Goal: Task Accomplishment & Management: Use online tool/utility

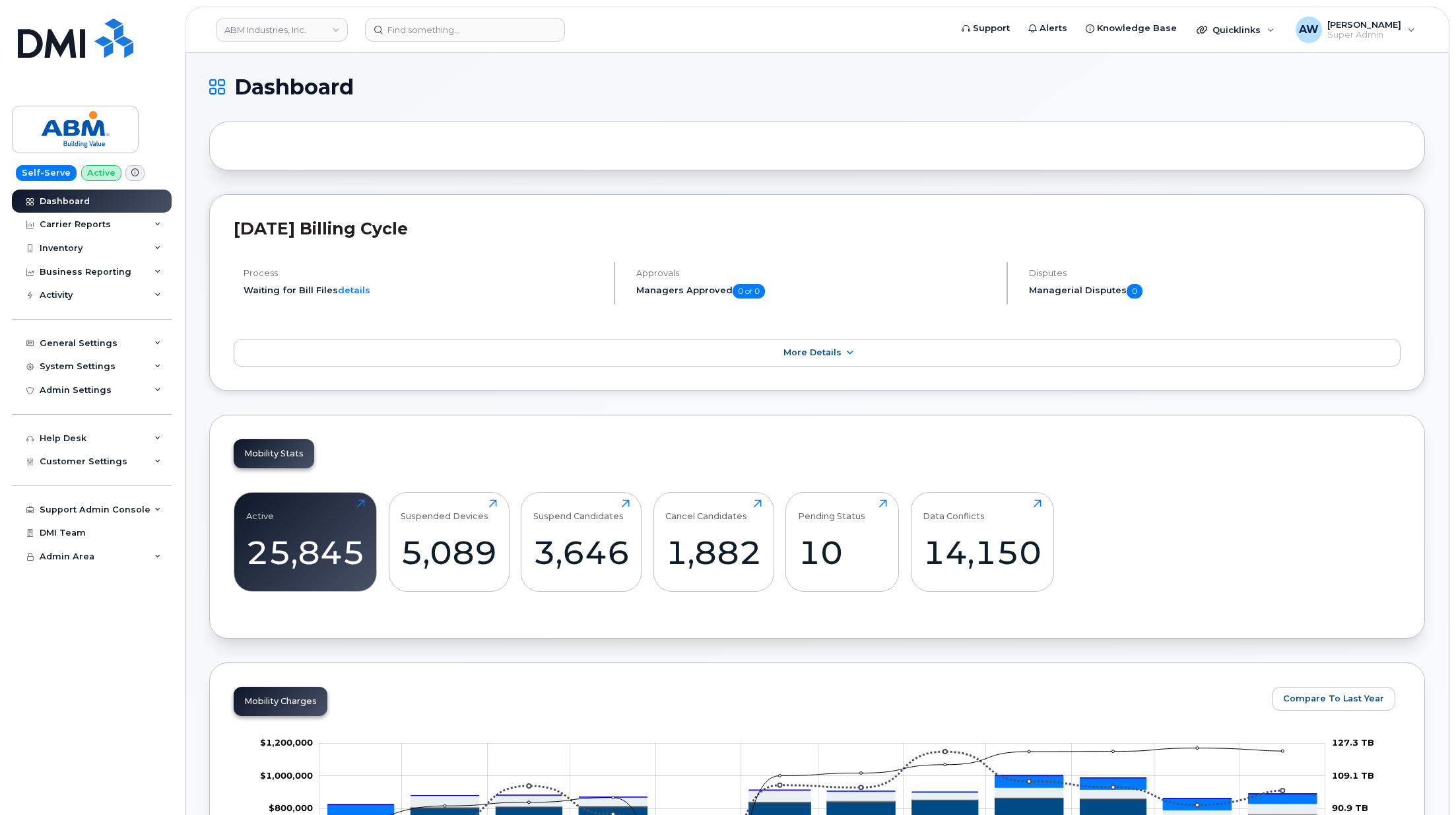
scroll to position [1642, 0]
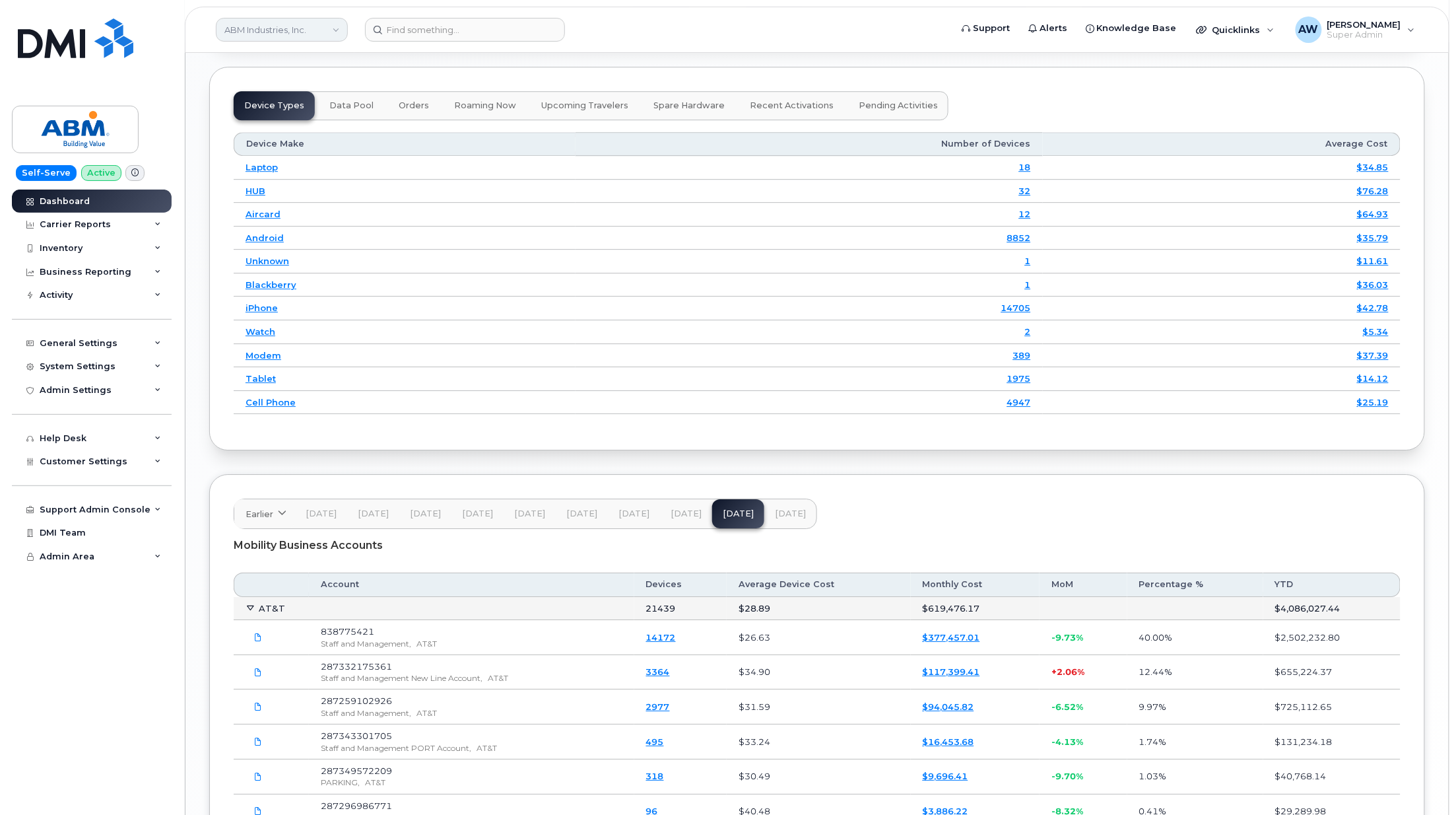
click at [254, 27] on link "ABM Industries, Inc." at bounding box center [281, 29] width 132 height 24
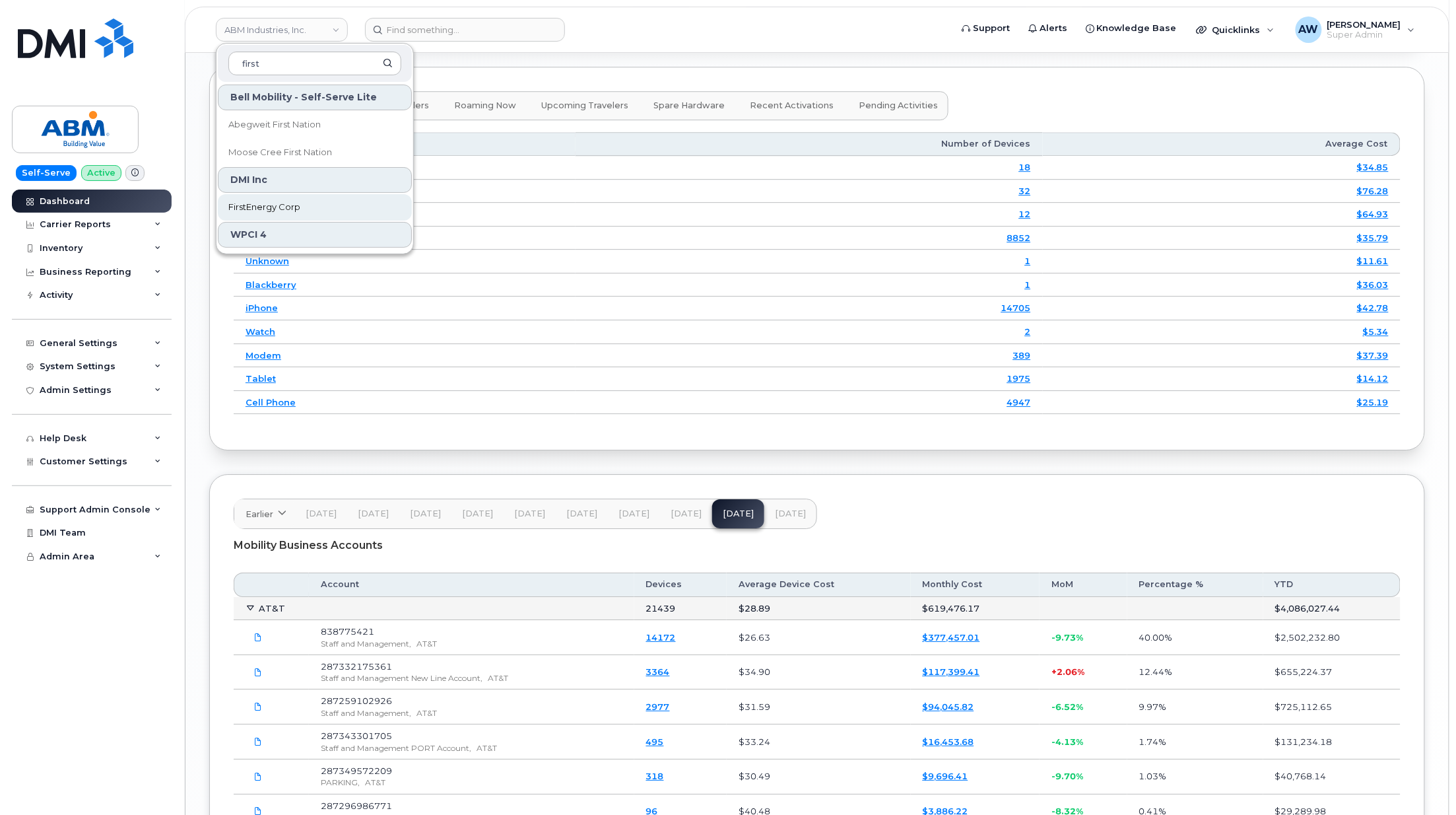
type input "first"
click at [260, 207] on span "FirstEnergy Corp" at bounding box center [264, 207] width 72 height 13
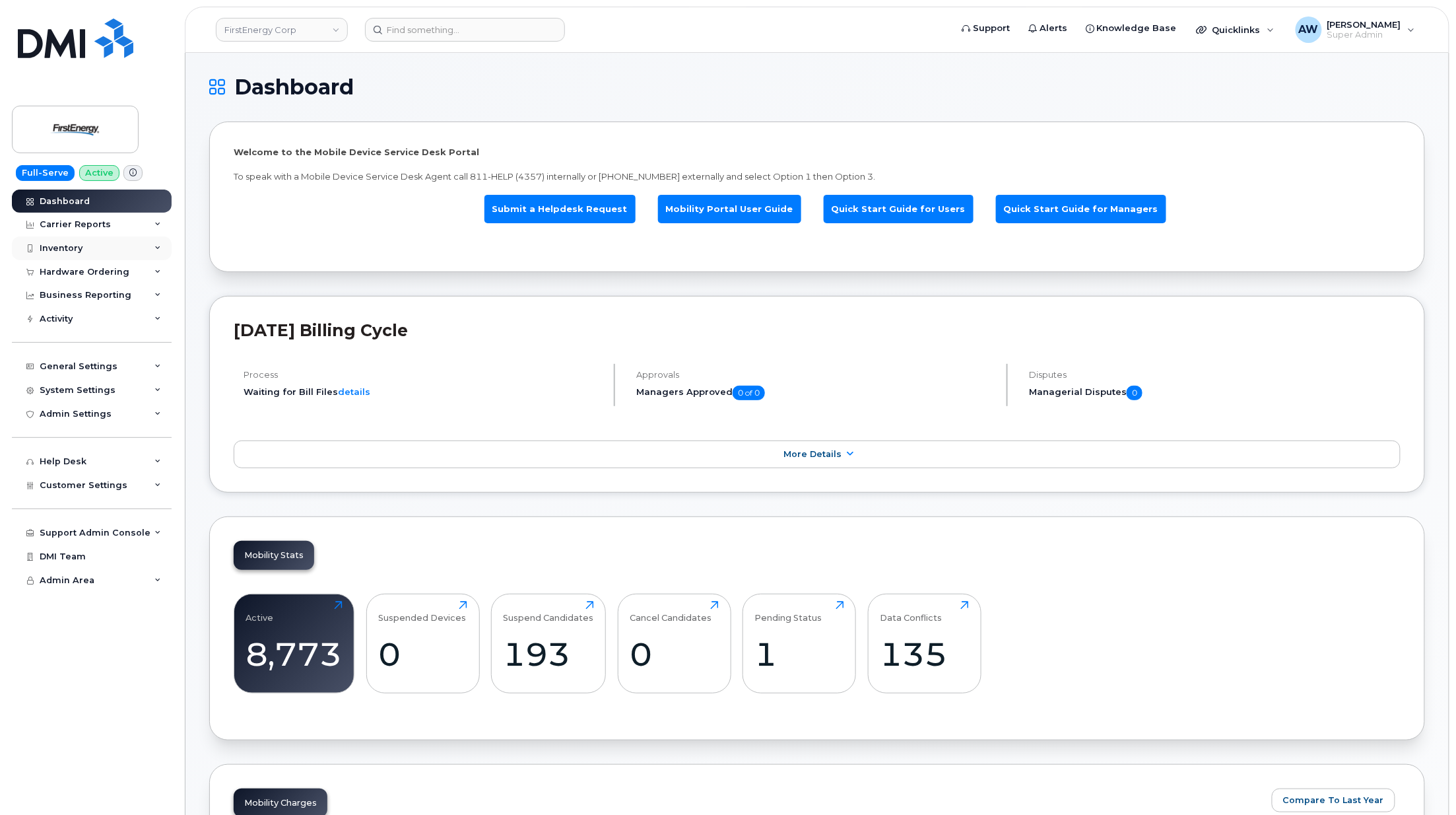
click at [122, 244] on div "Inventory" at bounding box center [91, 248] width 160 height 24
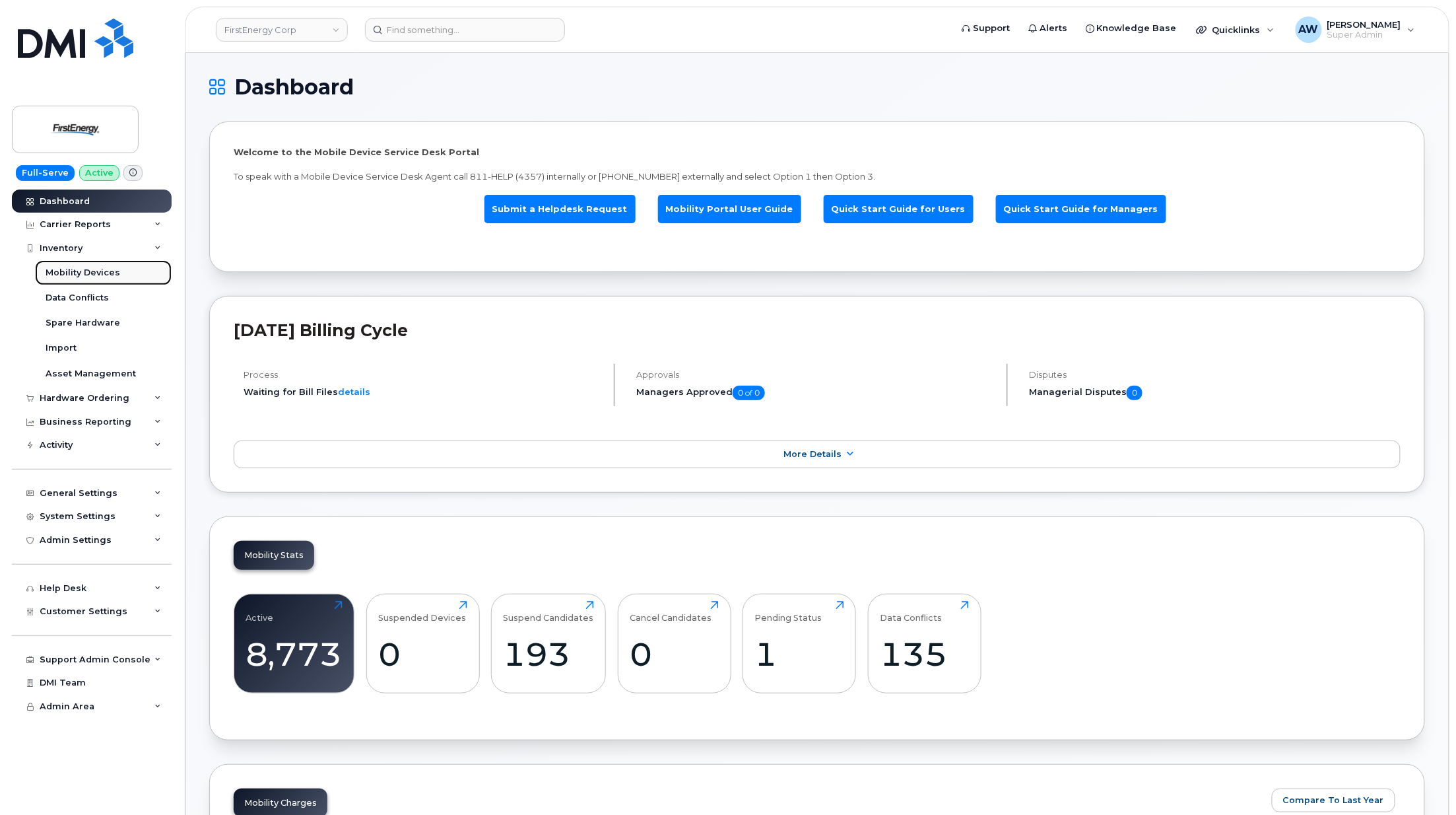
click at [109, 276] on div "Mobility Devices" at bounding box center [82, 273] width 74 height 12
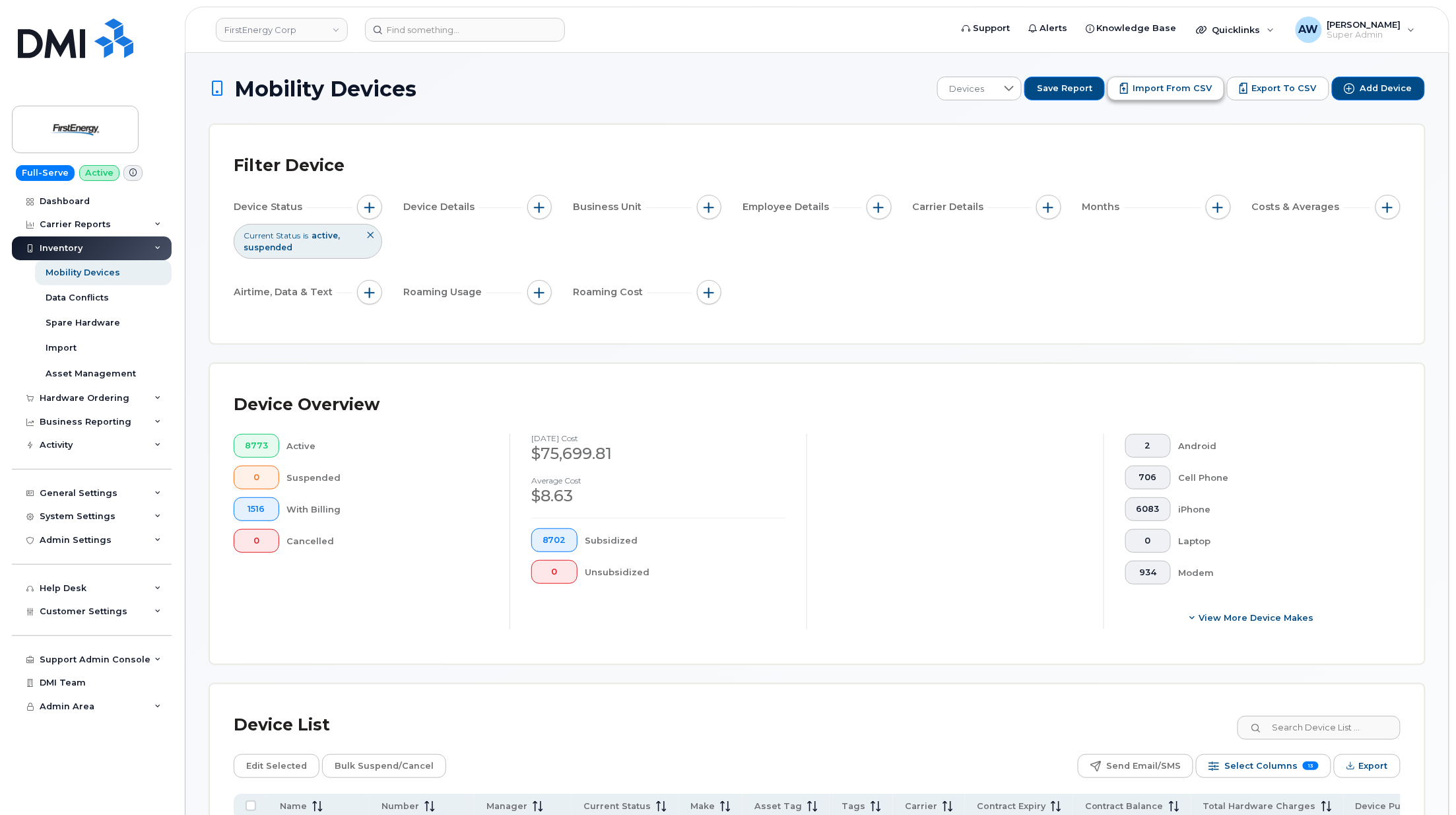
click at [1197, 77] on button "Import from CSV" at bounding box center [1166, 88] width 117 height 24
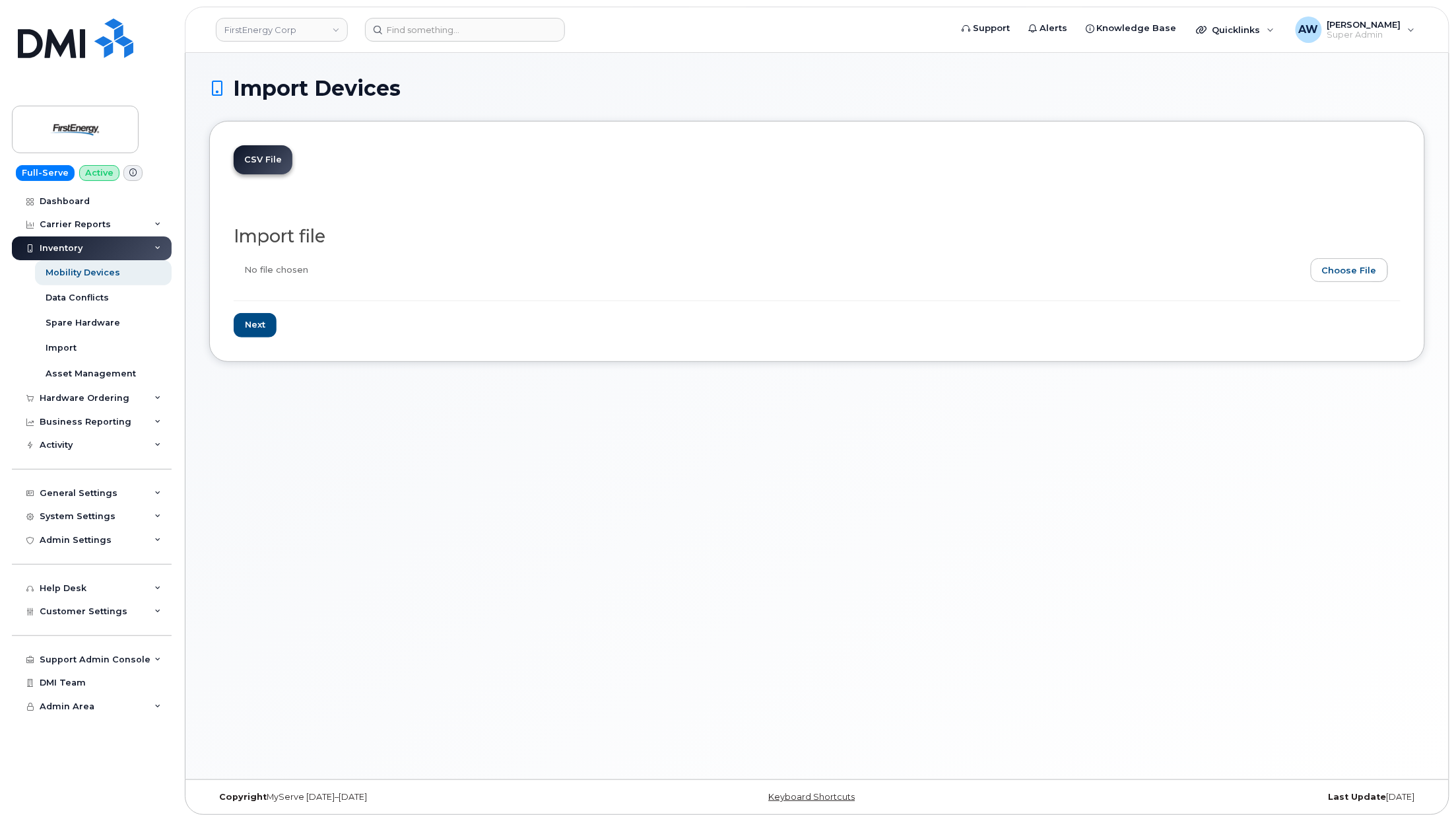
click at [1332, 262] on input "file" at bounding box center [812, 273] width 1156 height 30
type input "C:\fakepath\FirstEnergy Equipment Report.csv"
click at [264, 326] on input "Next" at bounding box center [255, 325] width 43 height 24
type input "Loading..."
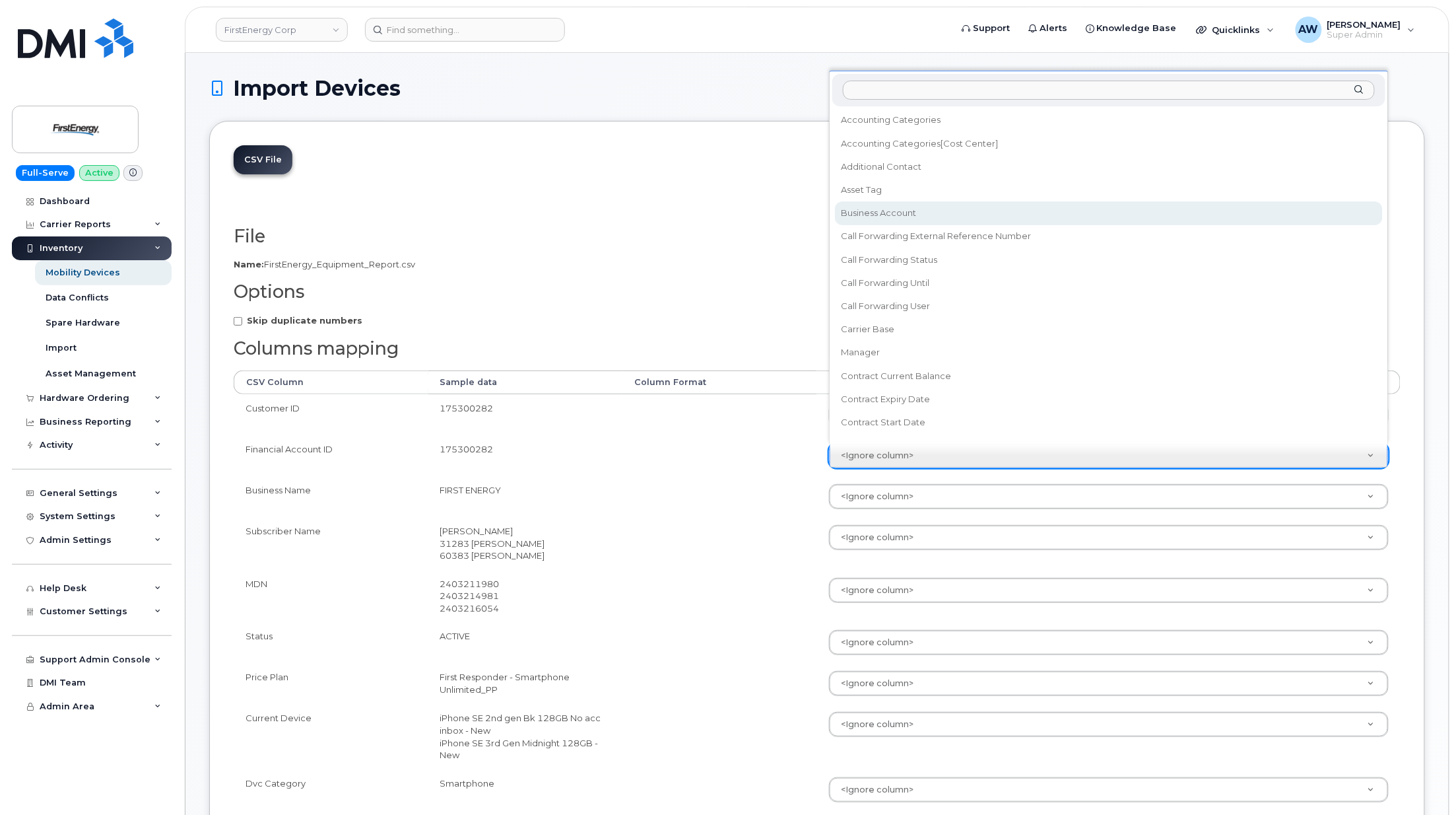
select select "business_account_id"
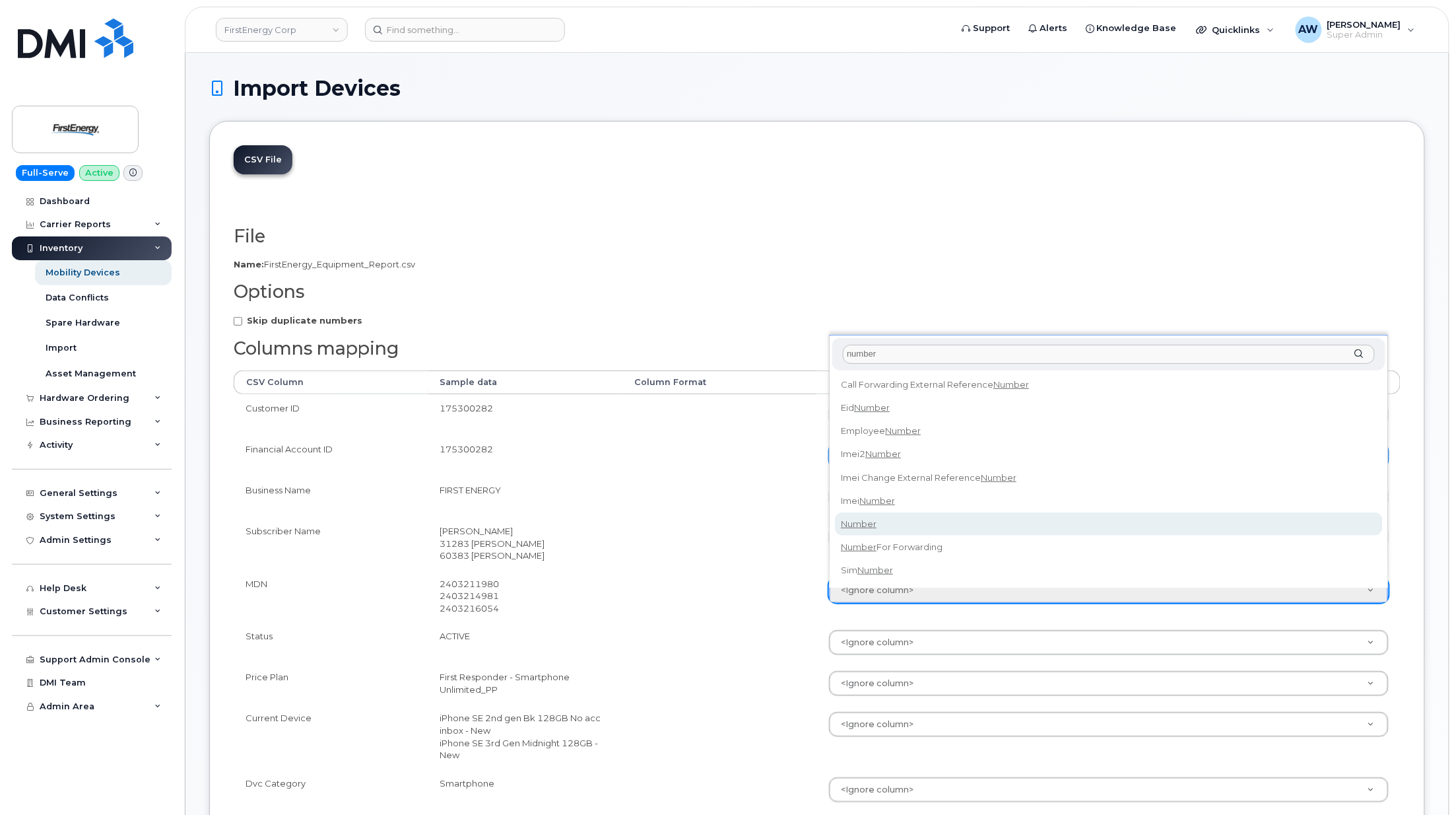
type input "number"
select select "number"
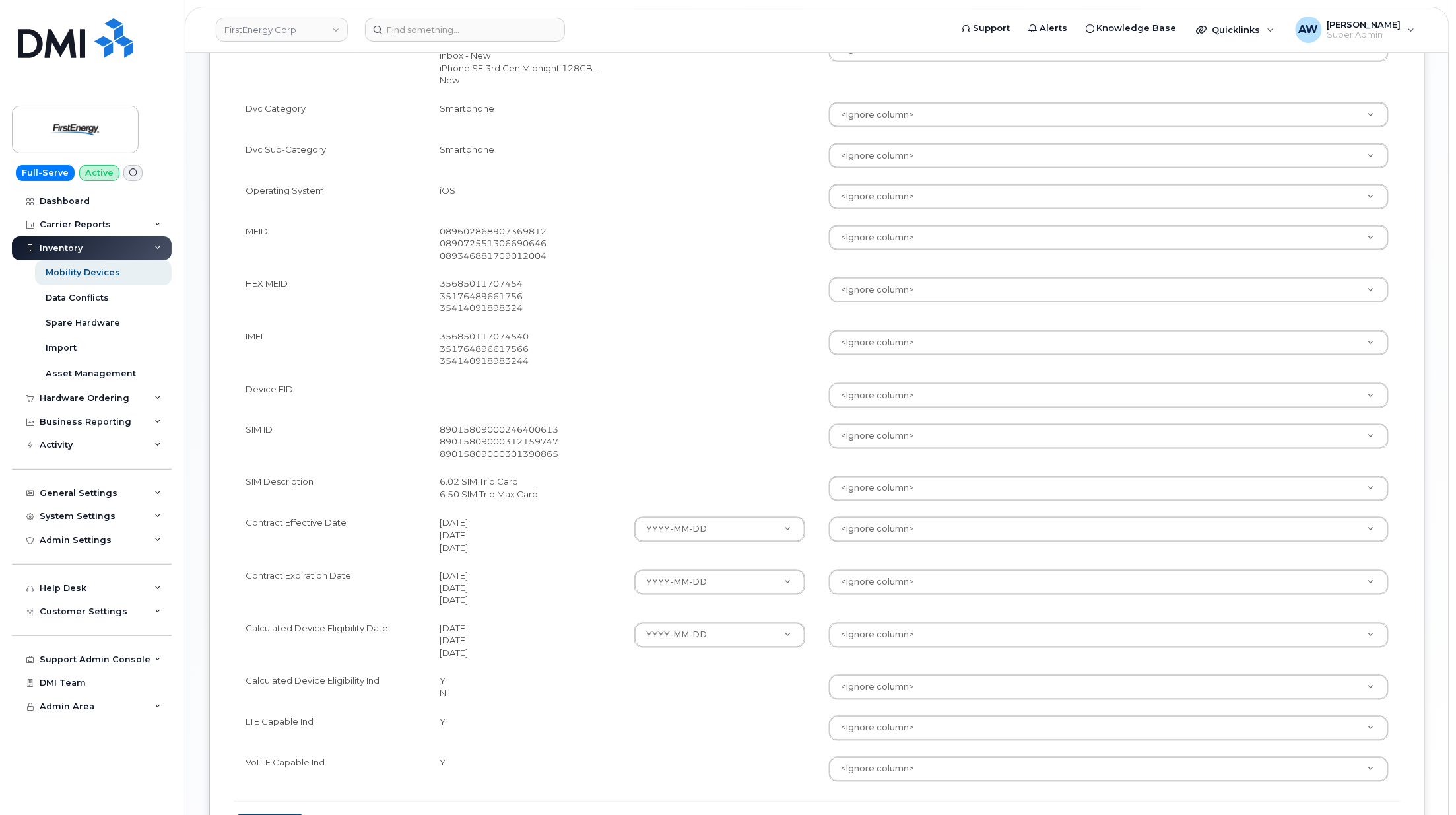
scroll to position [704, 0]
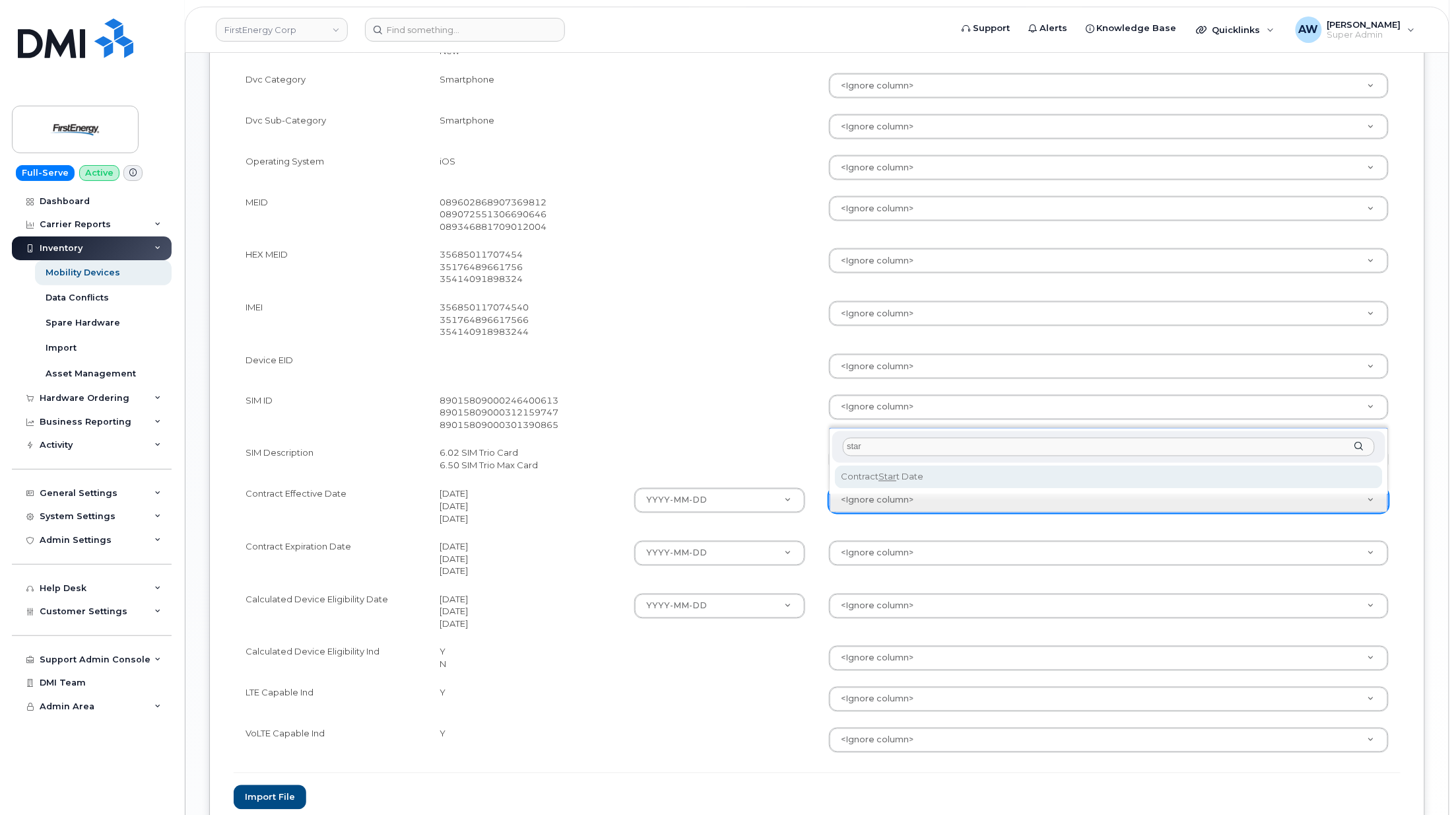
type input "star"
select select "contract_start_date"
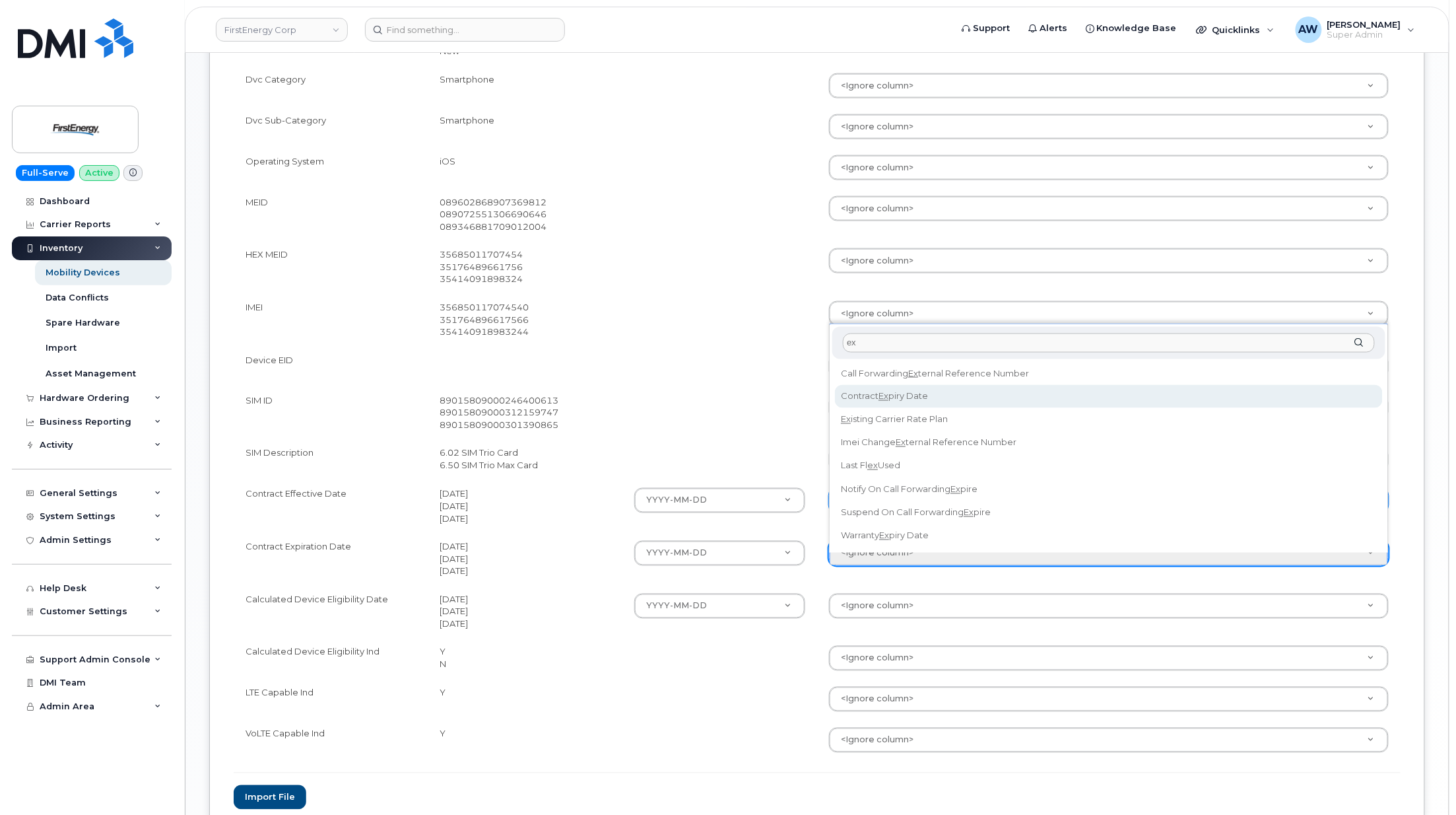
type input "ex"
select select "contract_expiry_date"
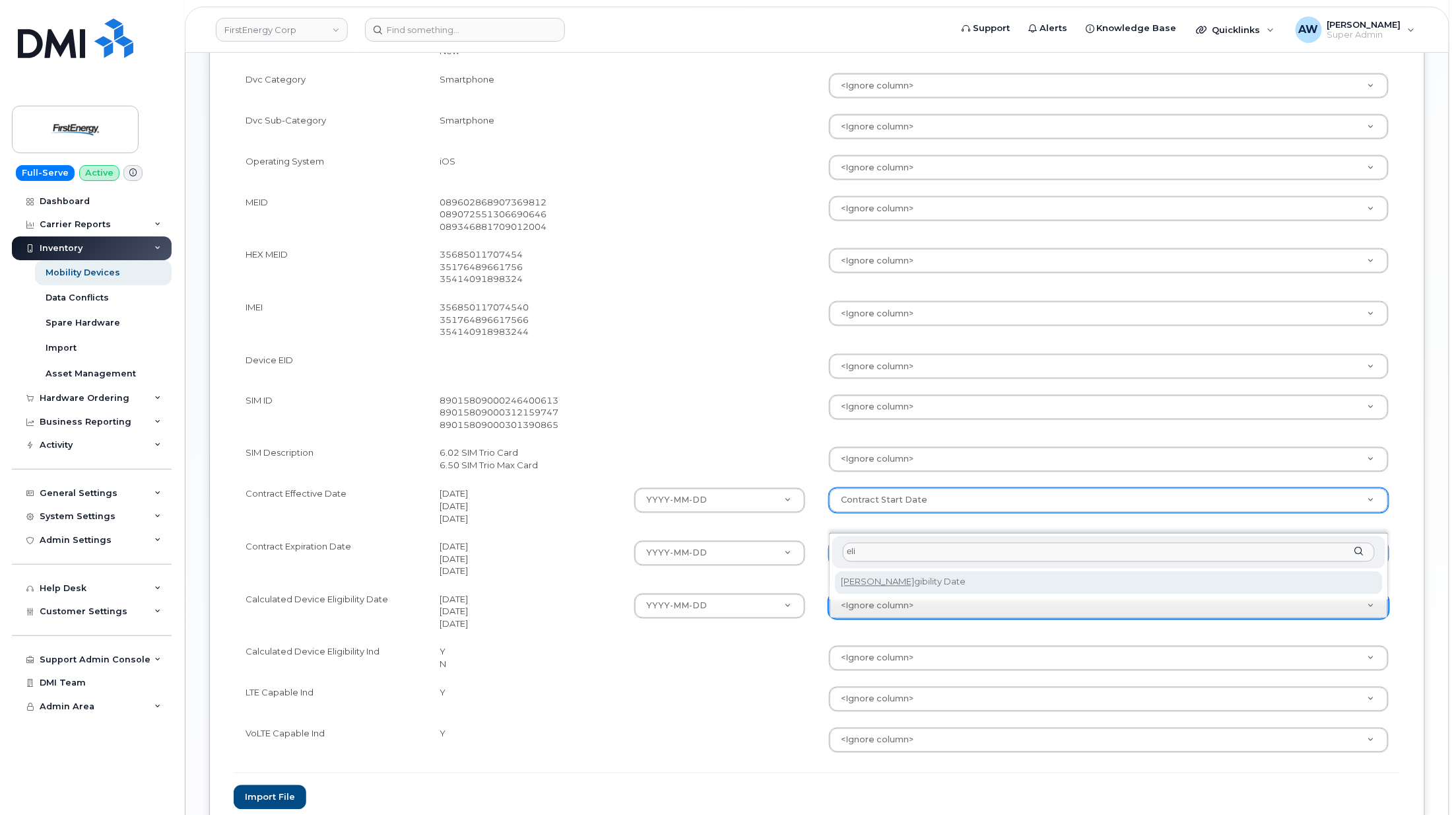
type input "eli"
select select "eligibility_date"
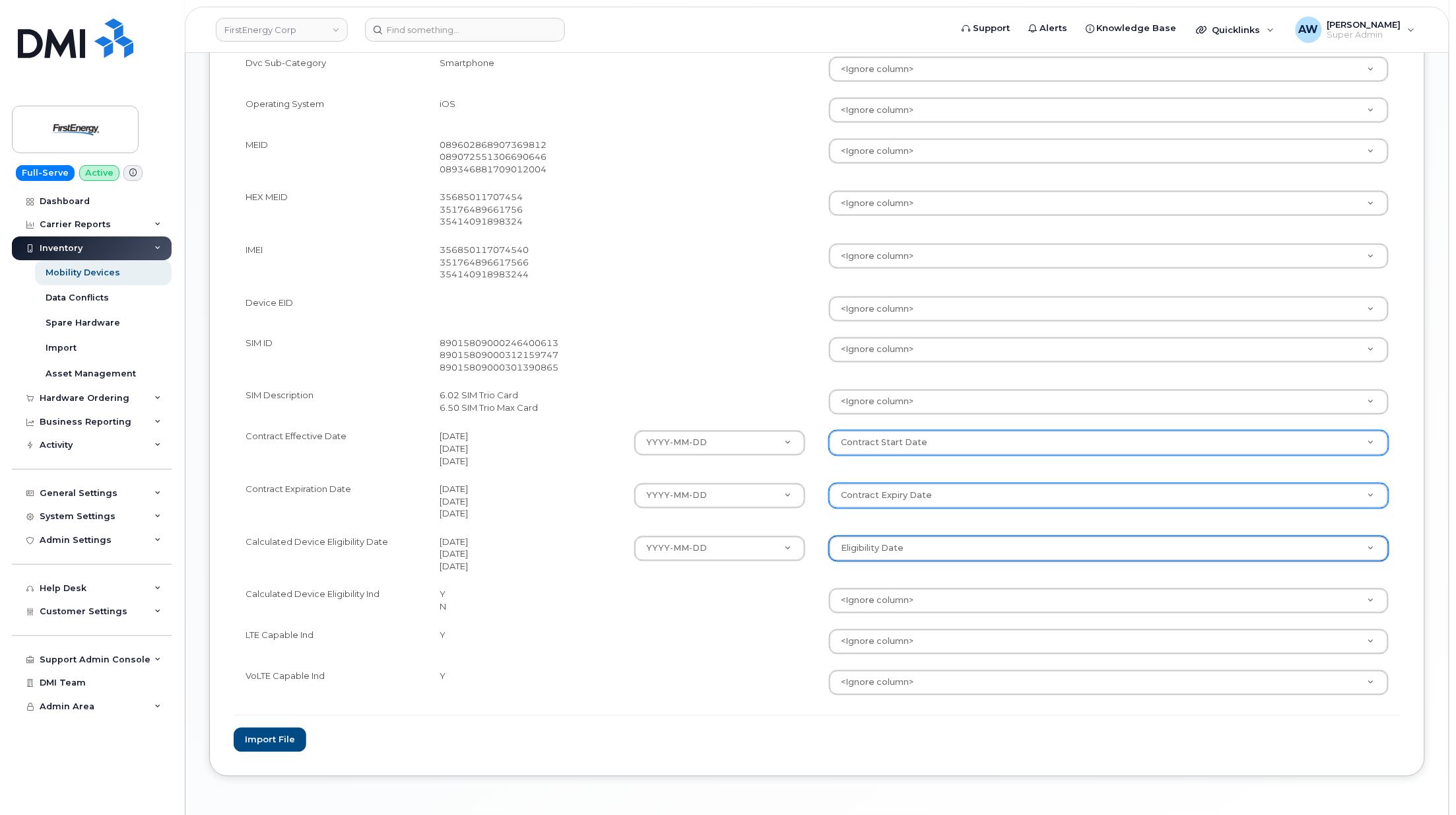
scroll to position [792, 0]
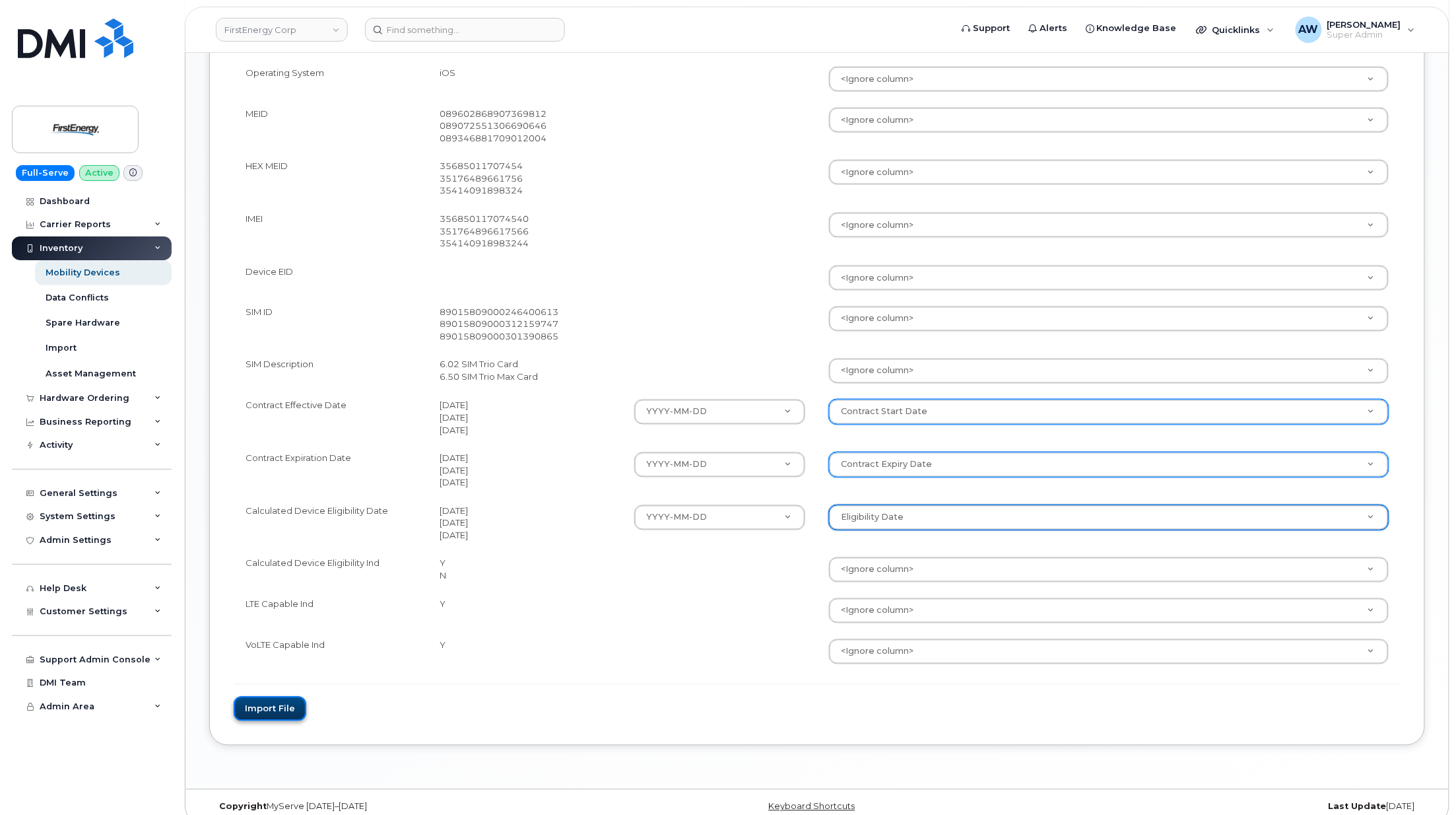
click at [247, 712] on button "Import file" at bounding box center [270, 709] width 73 height 24
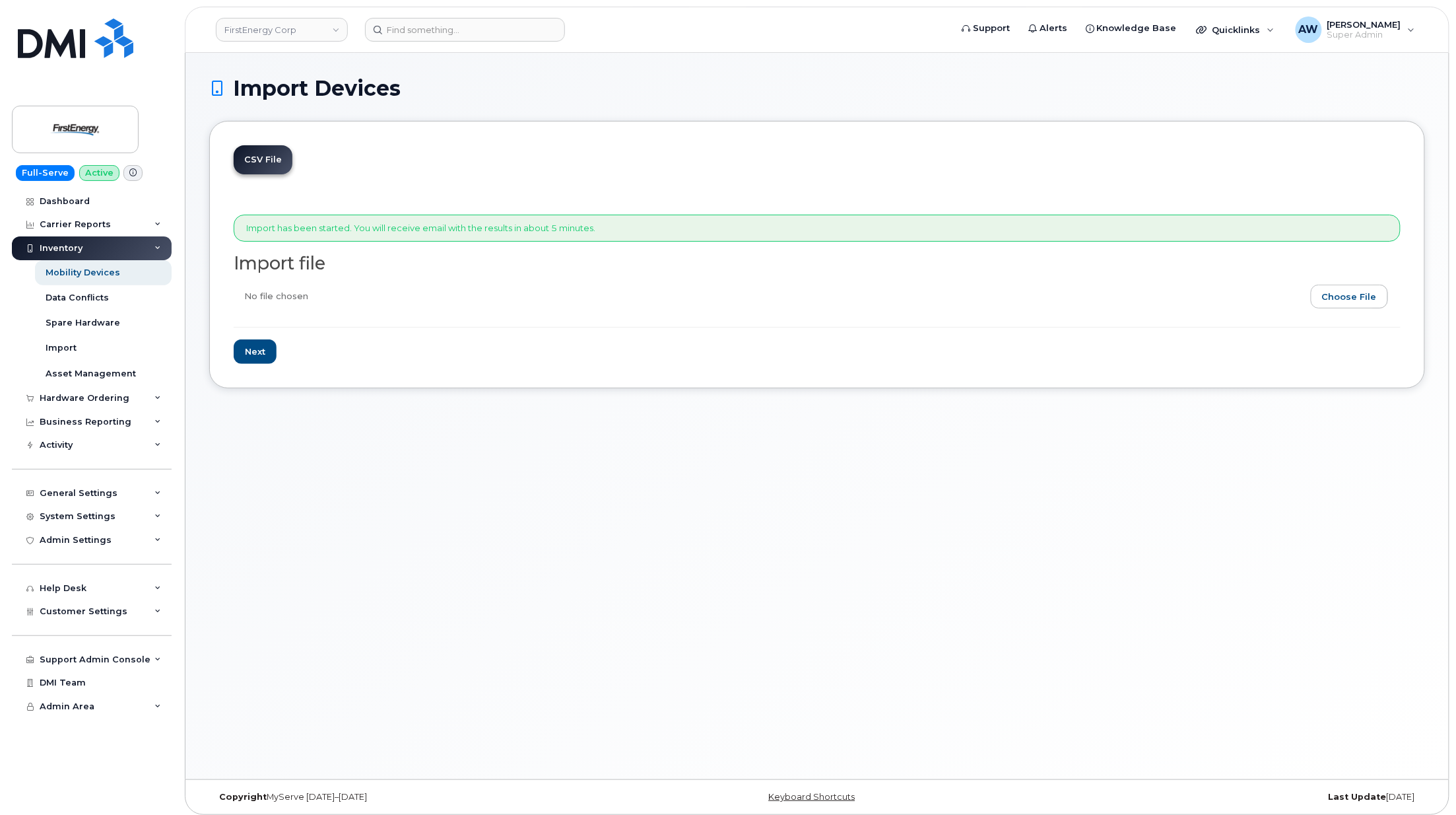
click at [1371, 302] on input "file" at bounding box center [812, 299] width 1156 height 30
type input "C:\fakepath\ATT FE Equip report with no eligibility.csv"
click at [236, 357] on input "Next" at bounding box center [255, 351] width 43 height 24
type input "Loading..."
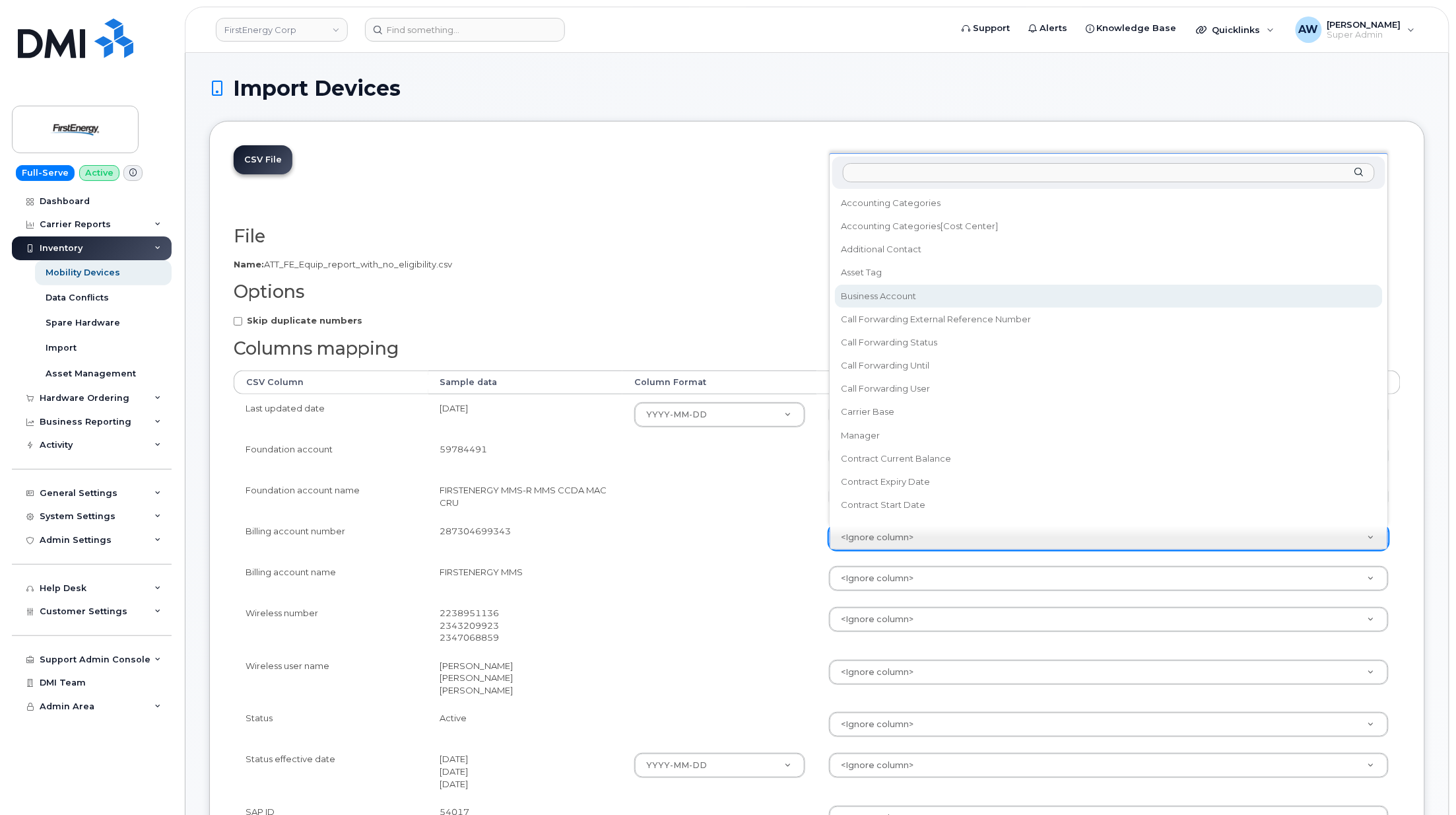
select select "business_account_id"
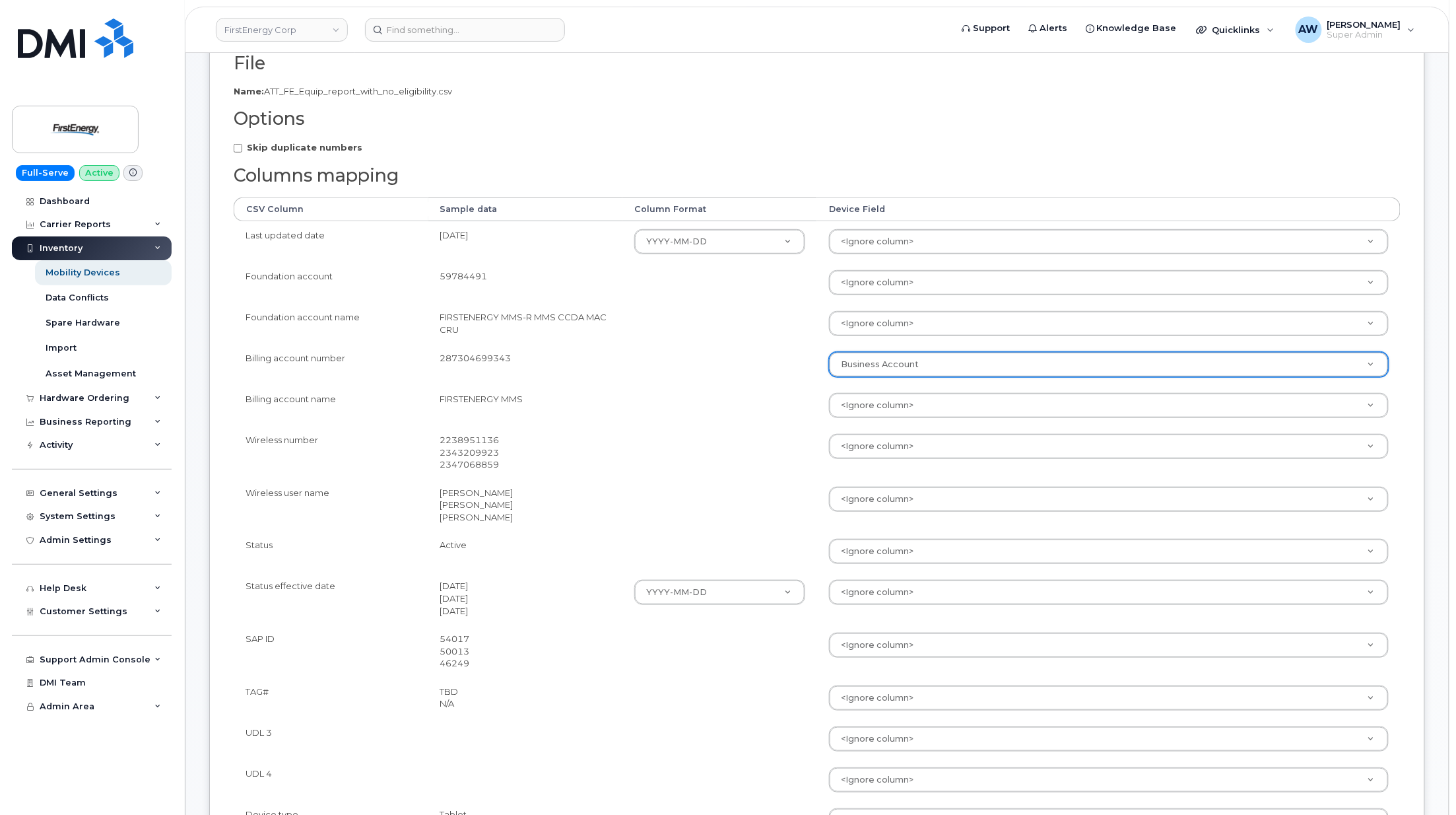
scroll to position [175, 0]
click at [912, 461] on td "<Ignore column> Accounting Categories Accounting Categories[Cost Center] Additi…" at bounding box center [1109, 450] width 583 height 53
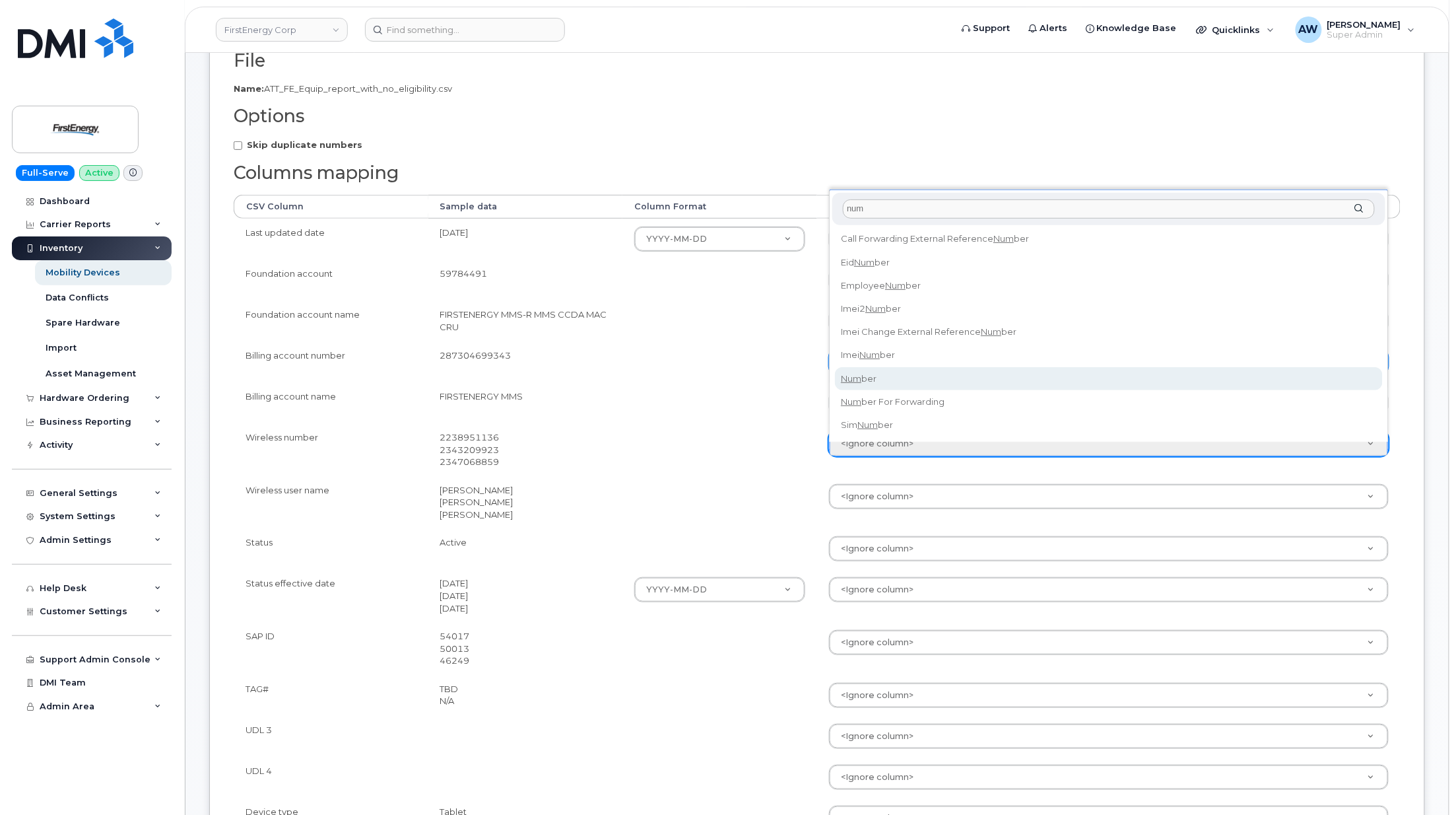
type input "num"
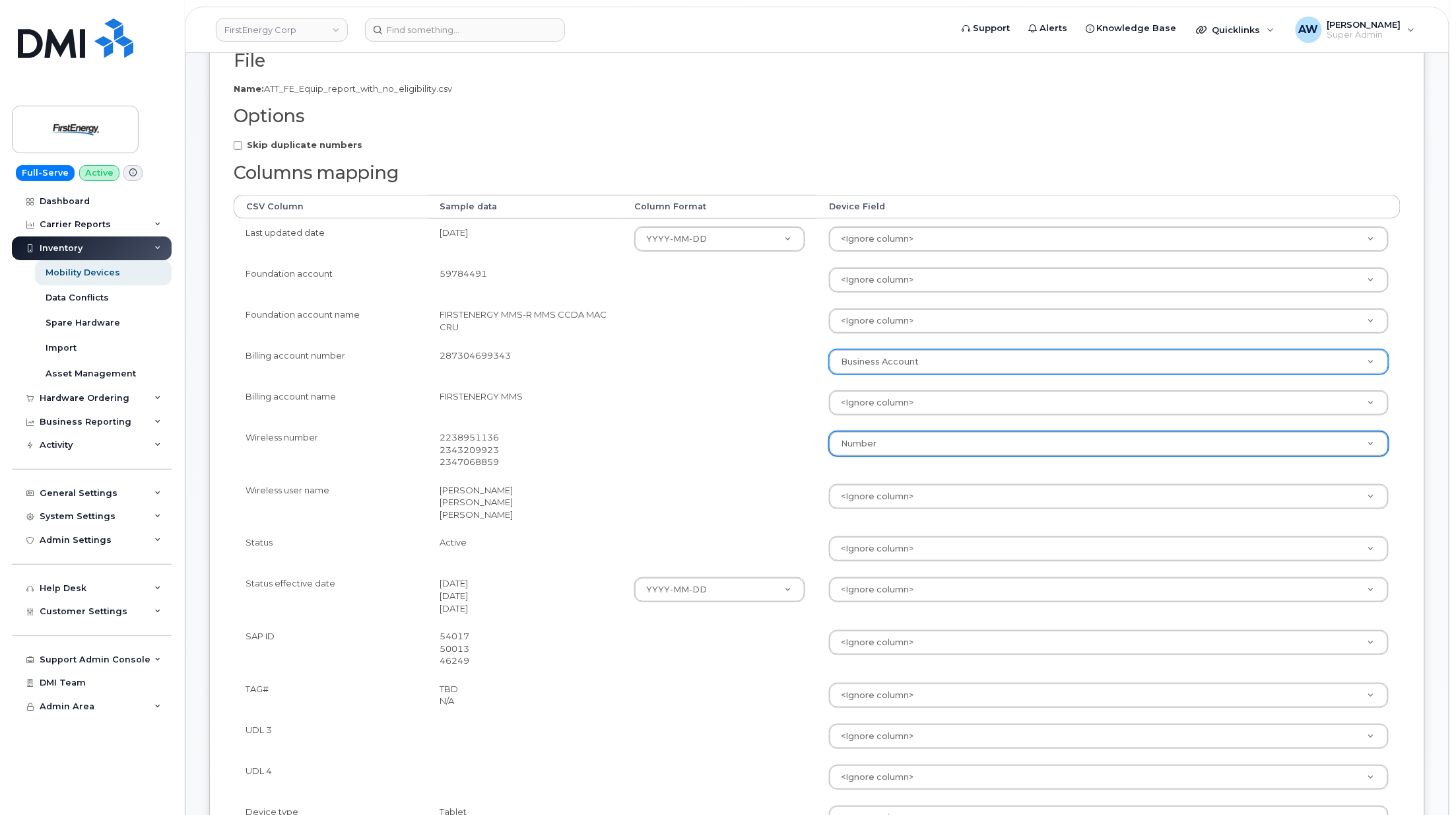
select select "number"
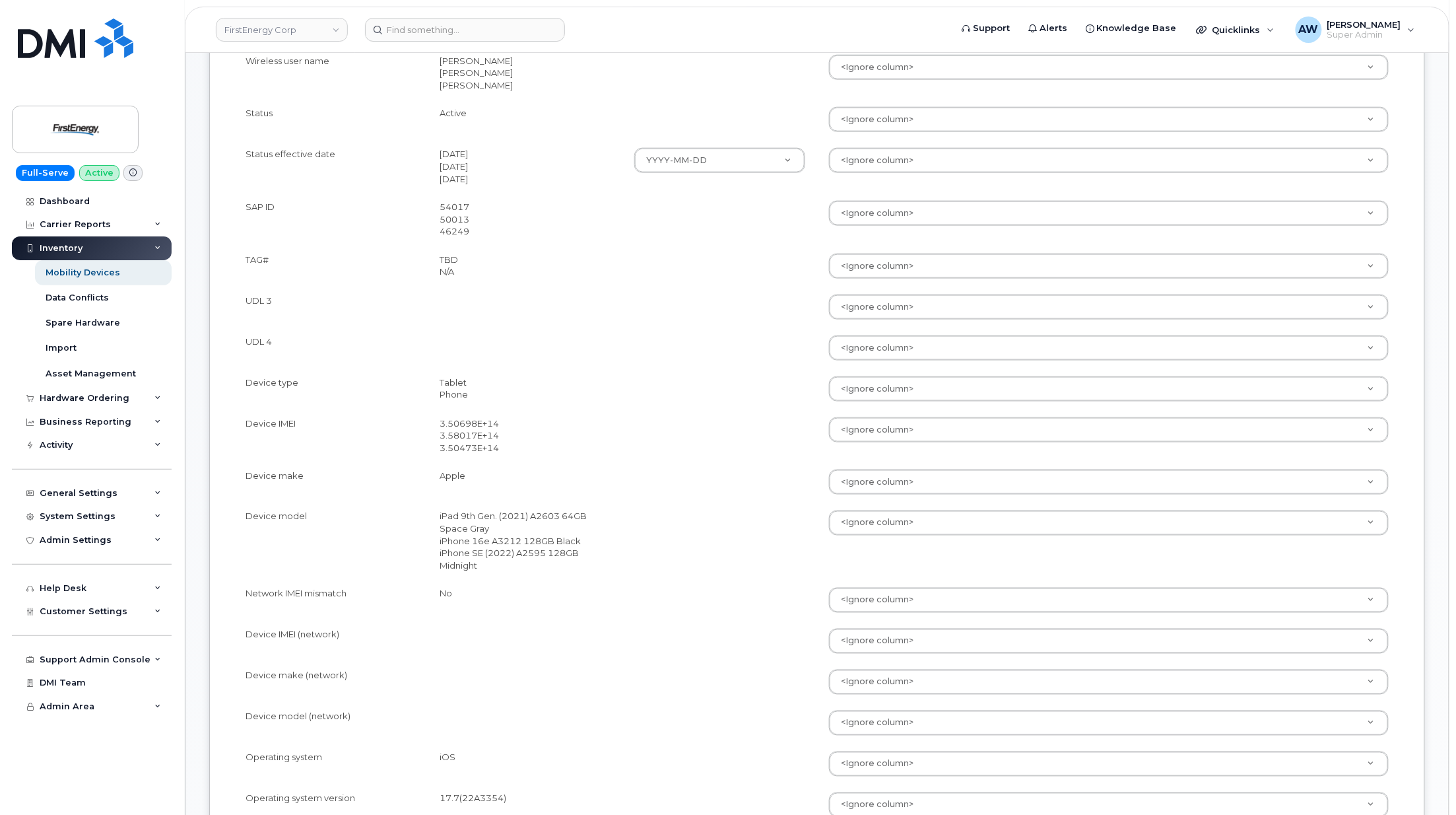
scroll to position [616, 0]
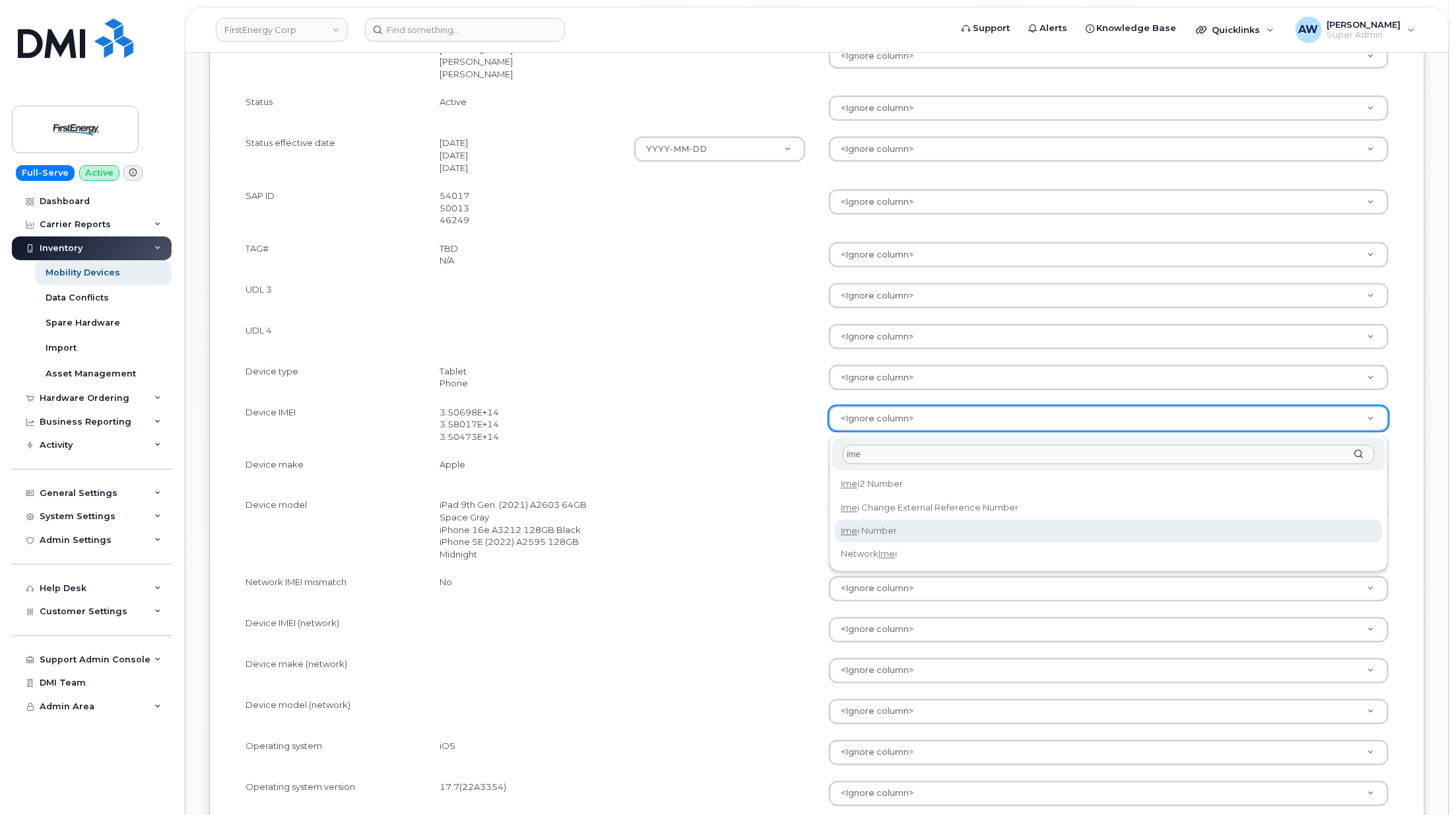
type input "ime"
select select "imei_number"
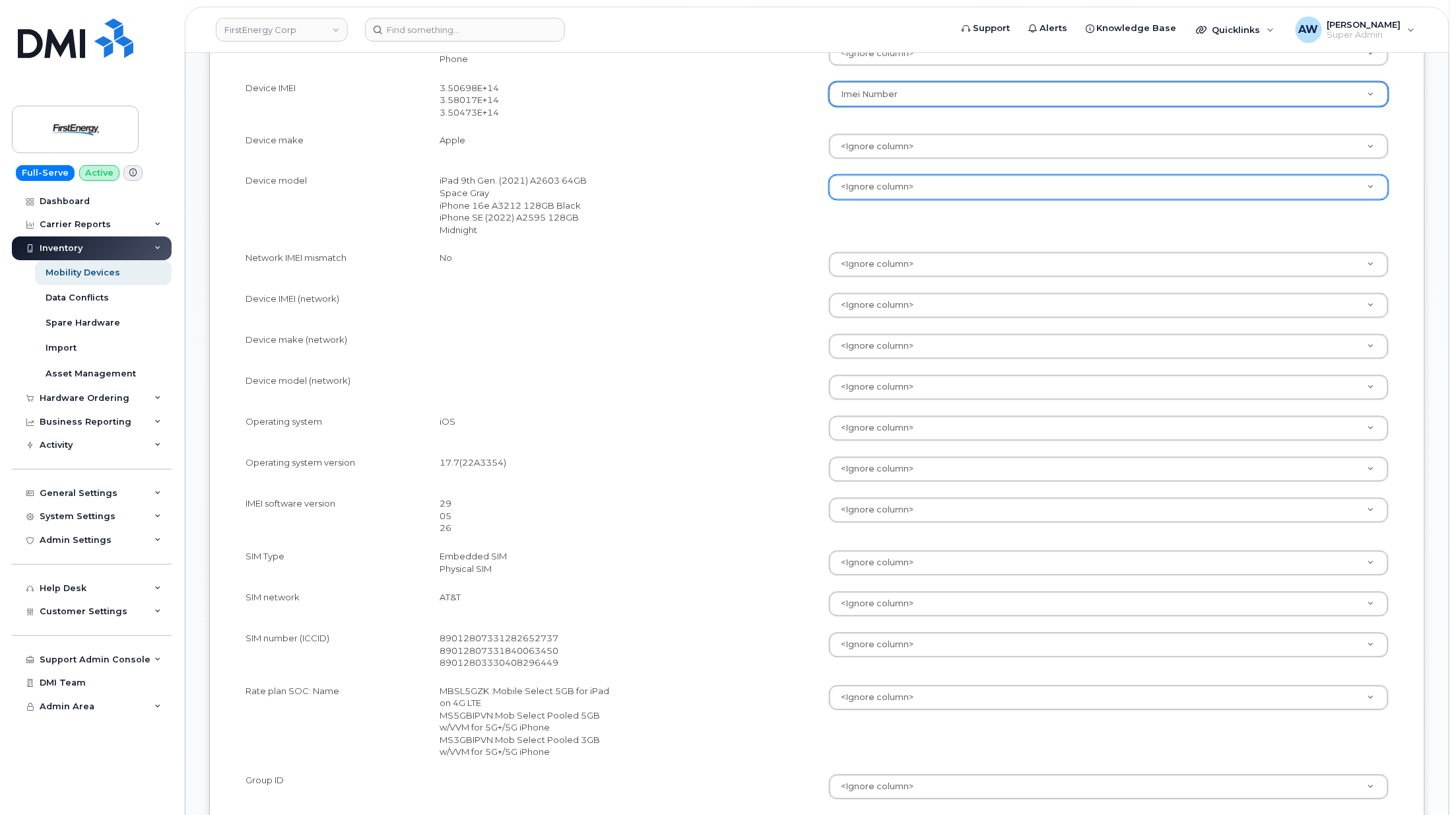
scroll to position [1057, 0]
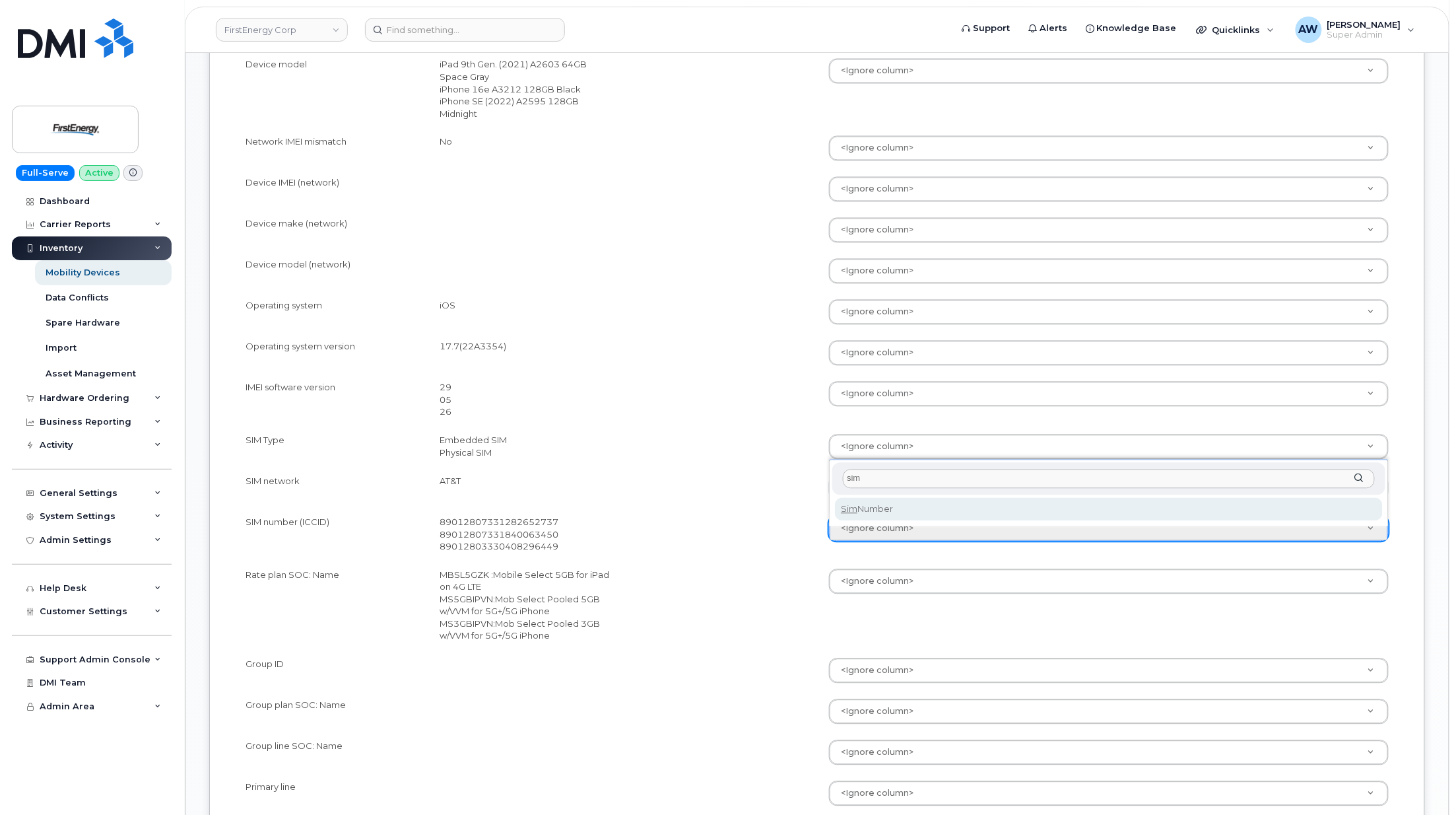
type input "sim"
select select "sim_number"
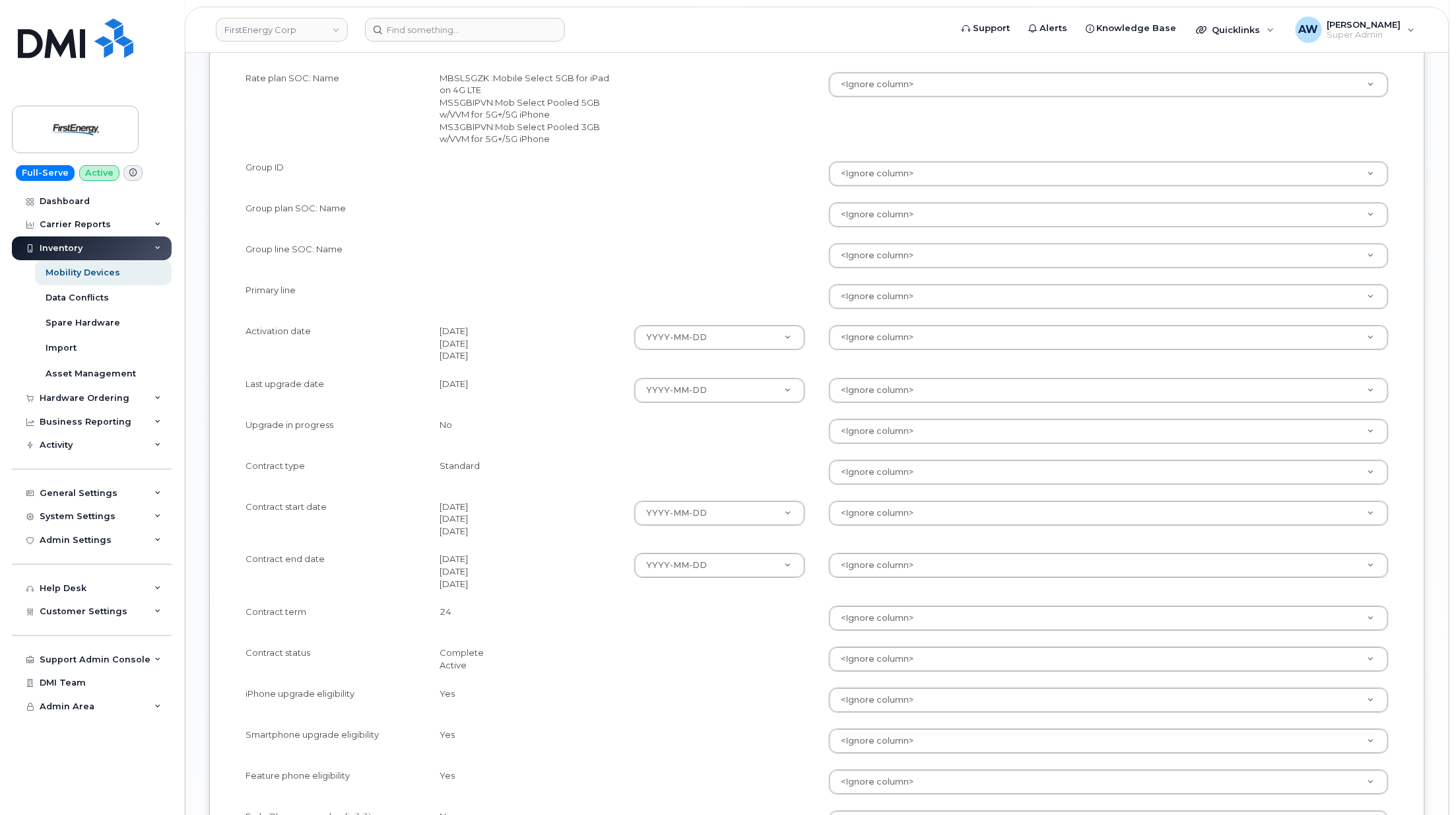
scroll to position [1585, 0]
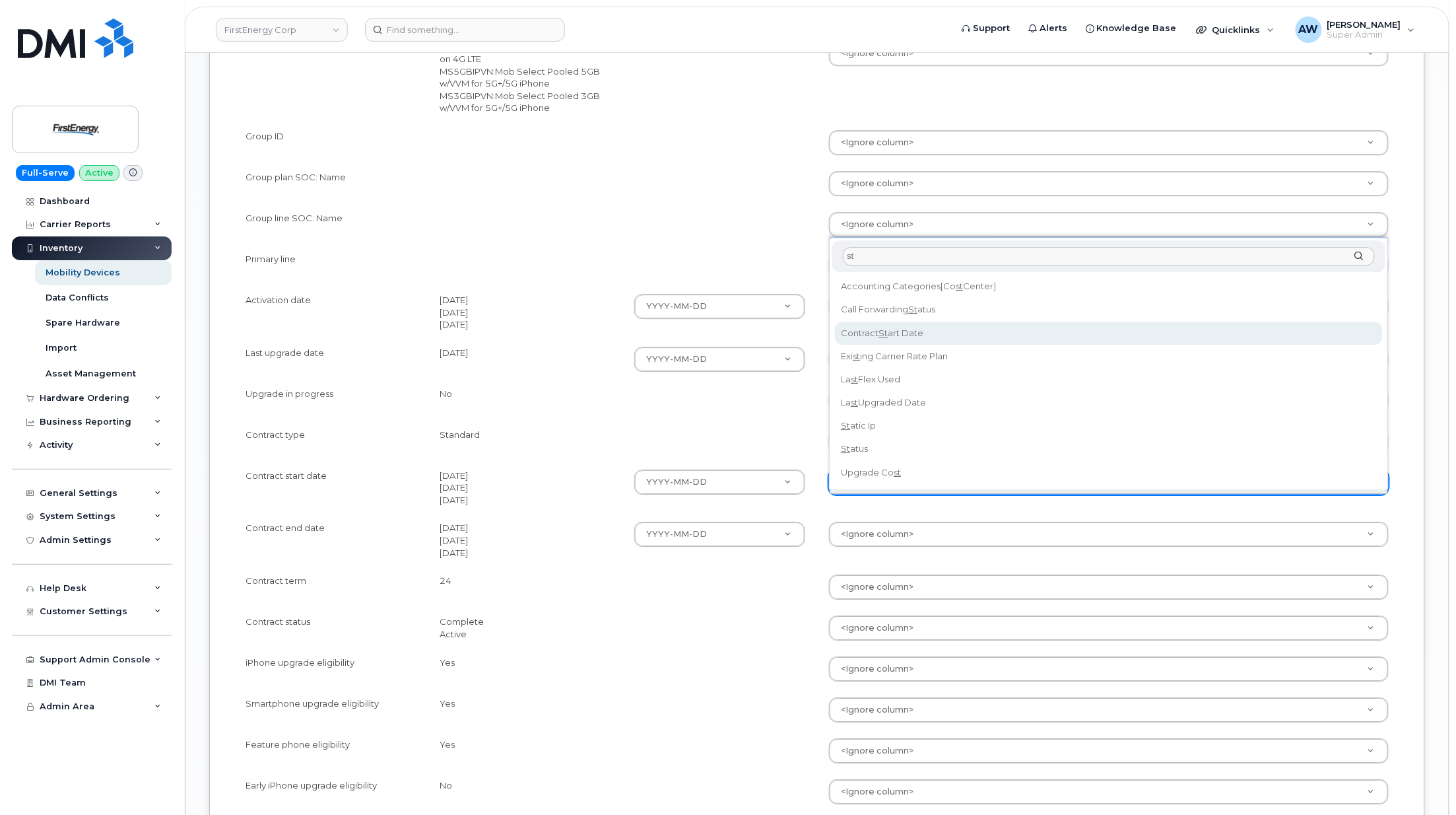
type input "st"
select select "contract_start_date"
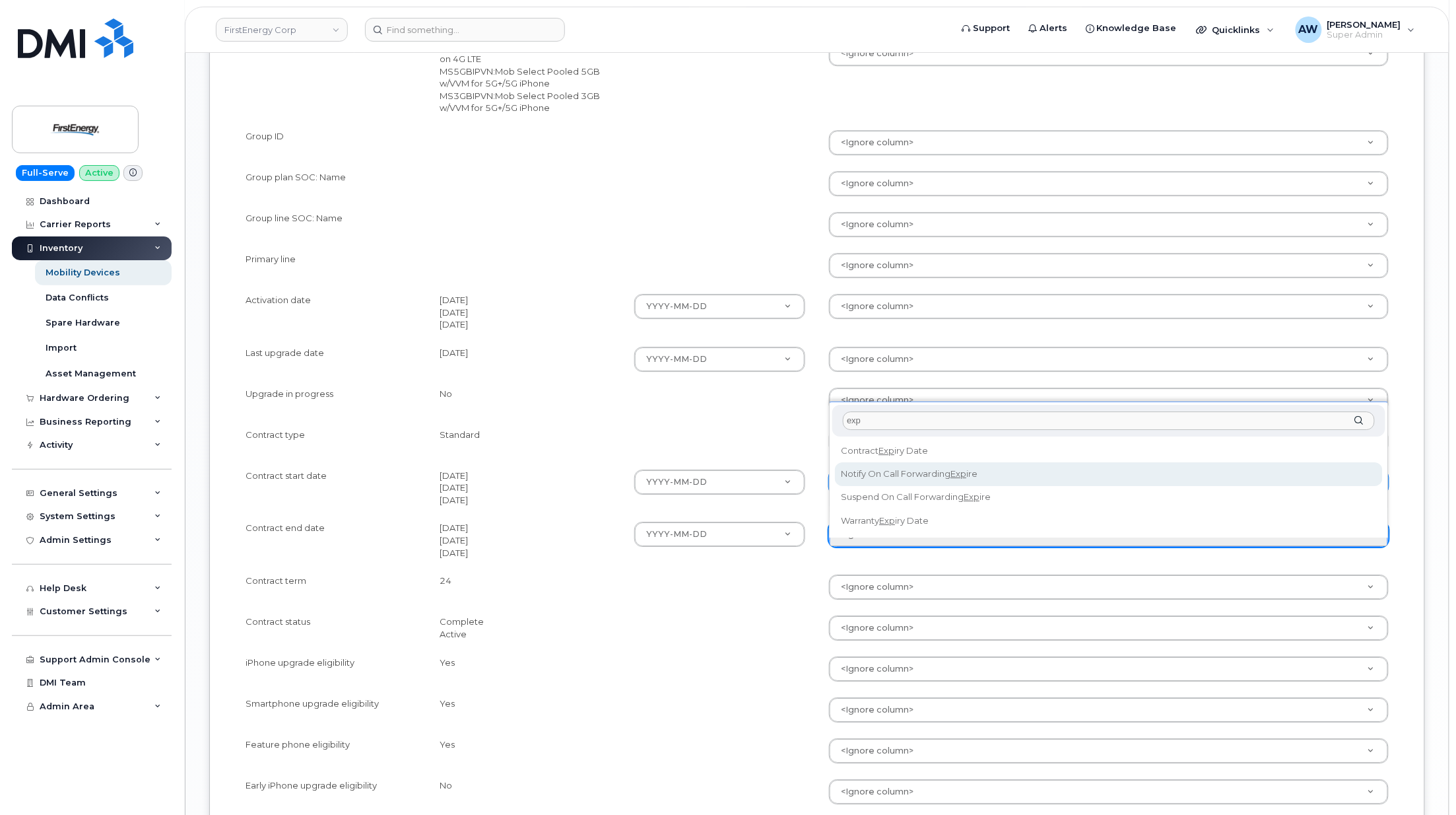
type input "exp"
select select "contract_expiry_date"
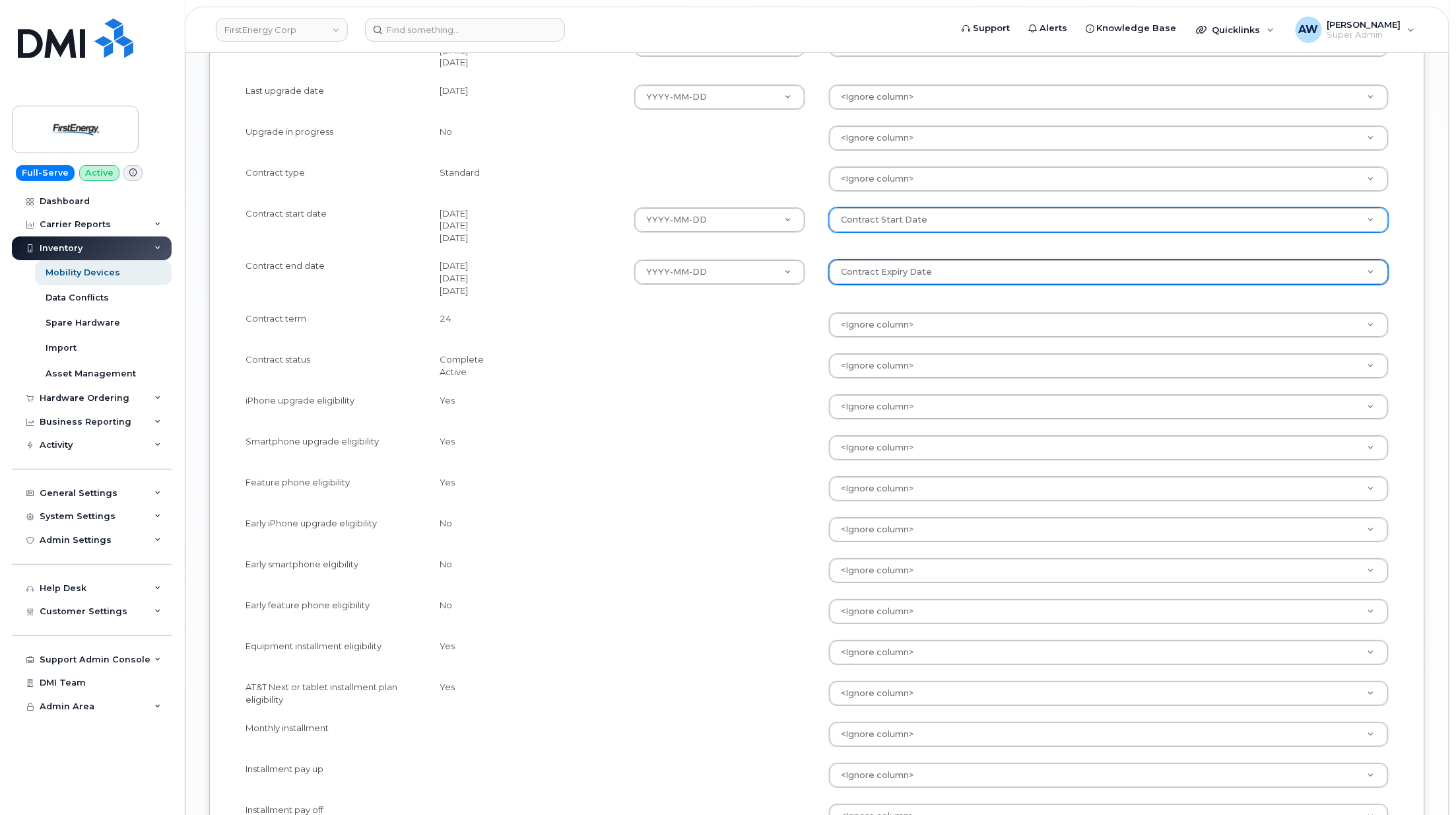
scroll to position [2113, 0]
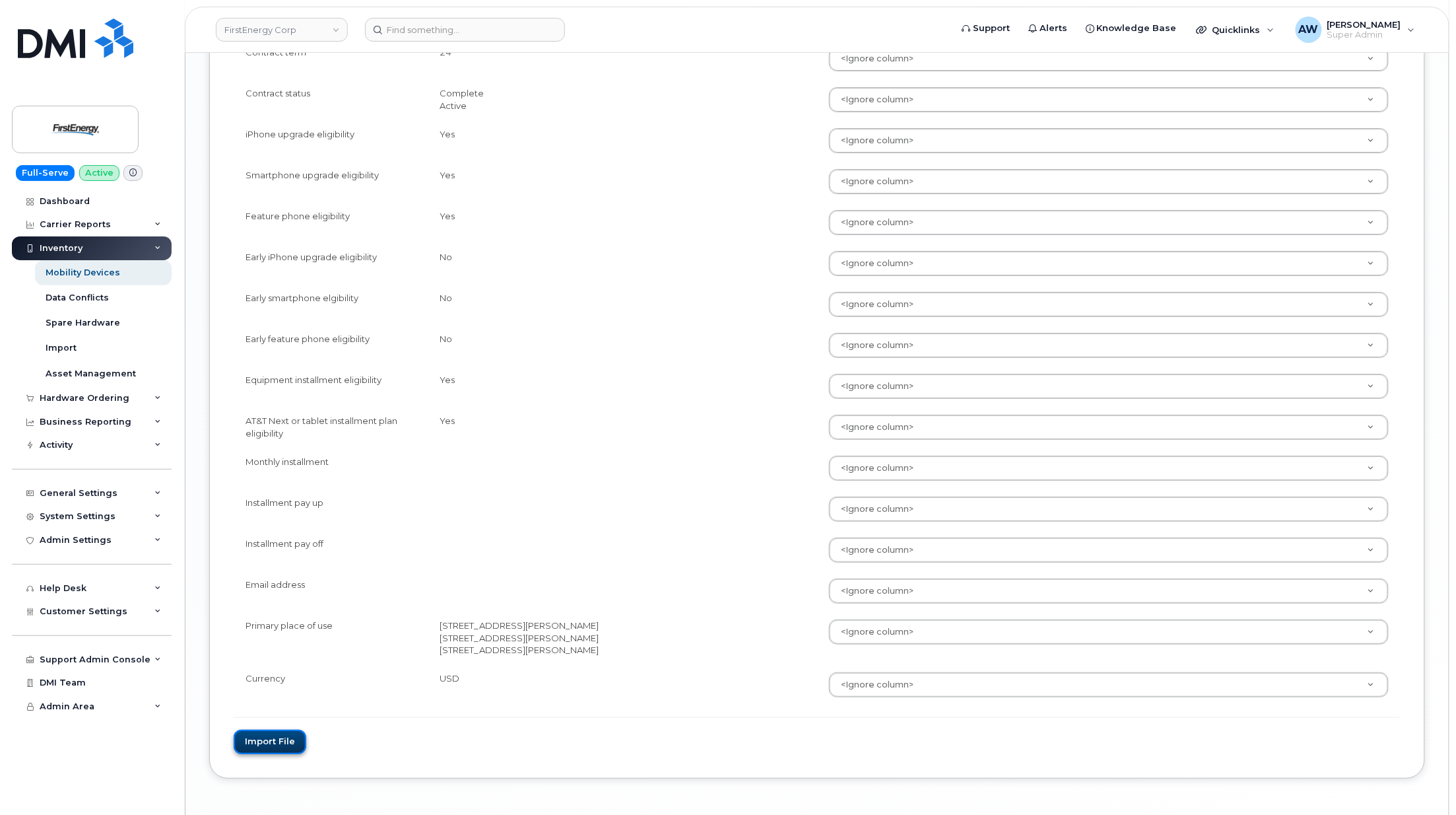
click at [275, 754] on button "Import file" at bounding box center [270, 741] width 73 height 24
